Goal: Check status: Check status

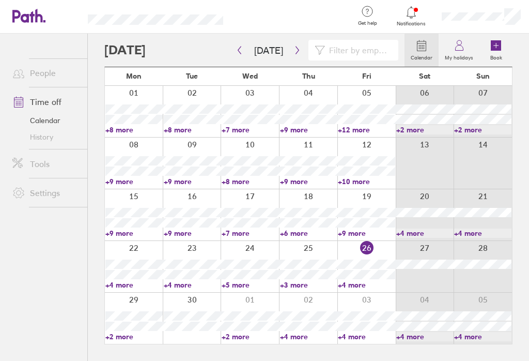
click at [296, 52] on icon "button" at bounding box center [298, 50] width 8 height 8
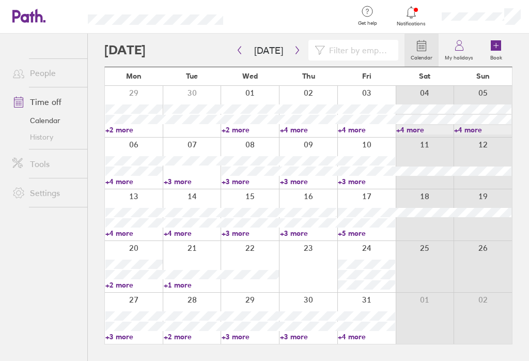
scroll to position [16, 0]
click at [128, 281] on link "+2 more" at bounding box center [133, 284] width 57 height 9
click at [187, 280] on link "+1 more" at bounding box center [192, 284] width 57 height 9
click at [188, 280] on link "+1 more" at bounding box center [192, 284] width 57 height 9
click at [242, 46] on icon "button" at bounding box center [240, 50] width 8 height 8
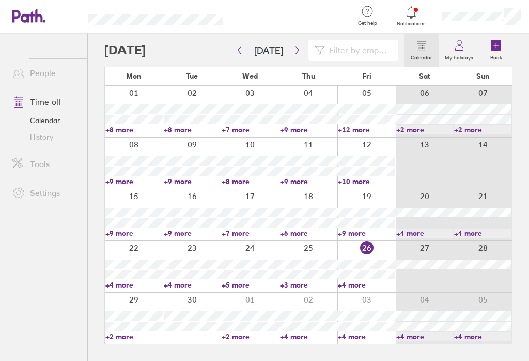
click at [237, 280] on link "+5 more" at bounding box center [250, 284] width 57 height 9
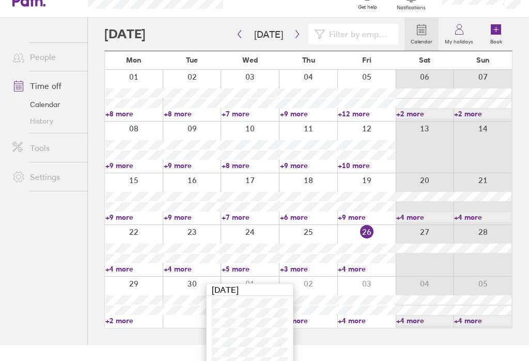
scroll to position [27, 0]
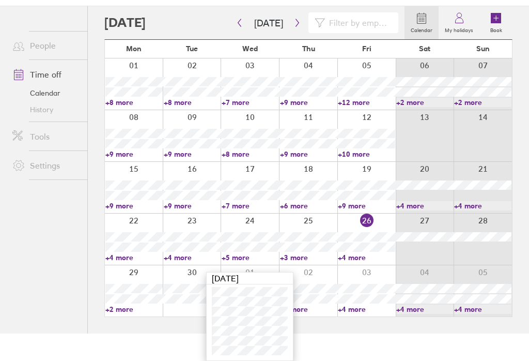
click at [129, 314] on link "+2 more" at bounding box center [133, 308] width 57 height 9
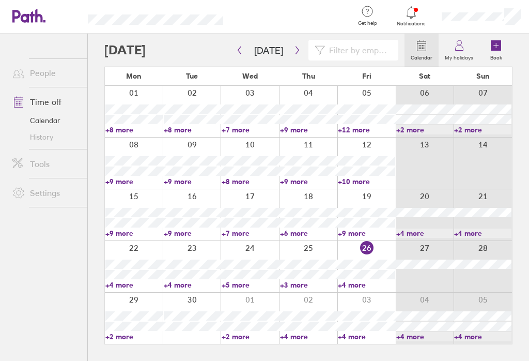
scroll to position [16, 0]
click at [129, 332] on link "+2 more" at bounding box center [133, 336] width 57 height 9
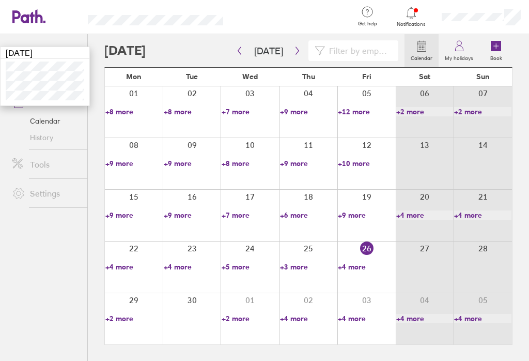
scroll to position [0, 0]
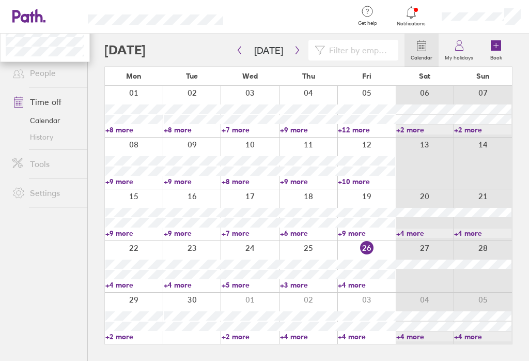
click at [127, 341] on link "+2 more" at bounding box center [133, 336] width 57 height 9
click at [128, 341] on link "+2 more" at bounding box center [133, 336] width 57 height 9
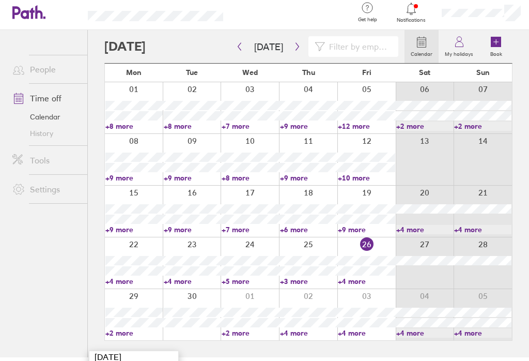
scroll to position [37, 0]
